Goal: Navigation & Orientation: Find specific page/section

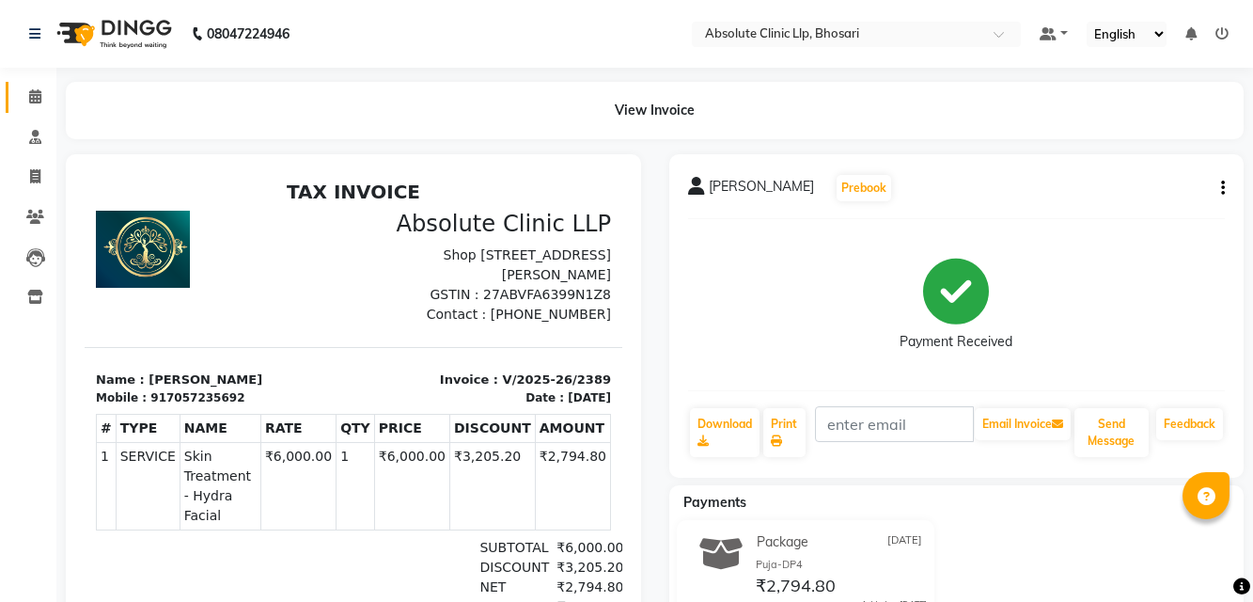
click at [17, 83] on link "Calendar" at bounding box center [28, 97] width 45 height 31
click at [39, 93] on icon at bounding box center [35, 96] width 12 height 14
click at [24, 96] on span at bounding box center [35, 97] width 33 height 22
click at [42, 108] on link "Calendar" at bounding box center [28, 97] width 45 height 31
click at [36, 104] on span at bounding box center [35, 97] width 33 height 22
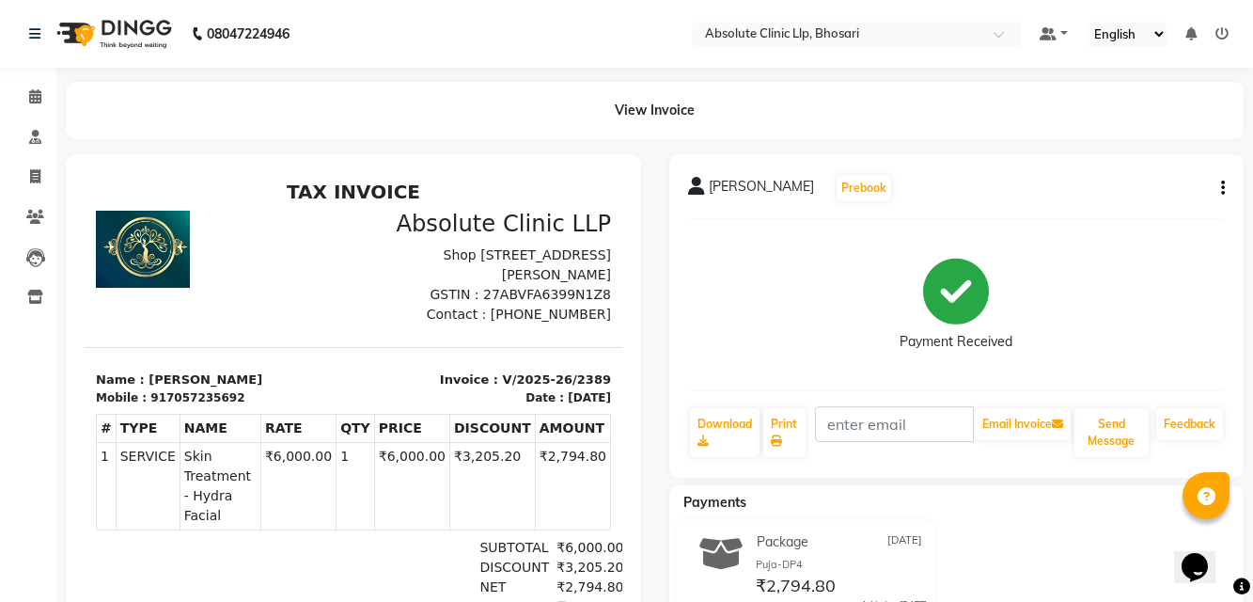
click at [39, 195] on li "Invoice" at bounding box center [28, 177] width 56 height 40
click at [30, 84] on link "Calendar" at bounding box center [28, 97] width 45 height 31
click at [20, 87] on span at bounding box center [35, 97] width 33 height 22
click at [45, 84] on link "Calendar" at bounding box center [28, 97] width 45 height 31
click at [29, 101] on icon at bounding box center [35, 96] width 12 height 14
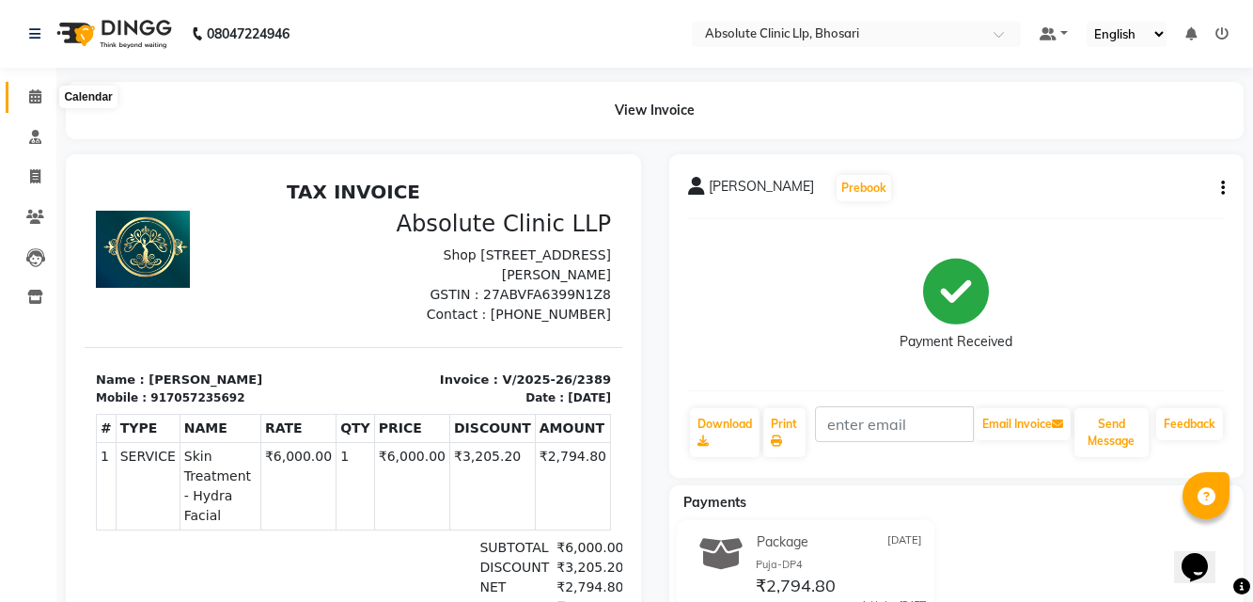
click at [22, 97] on span at bounding box center [35, 97] width 33 height 22
